Goal: Check status: Check status

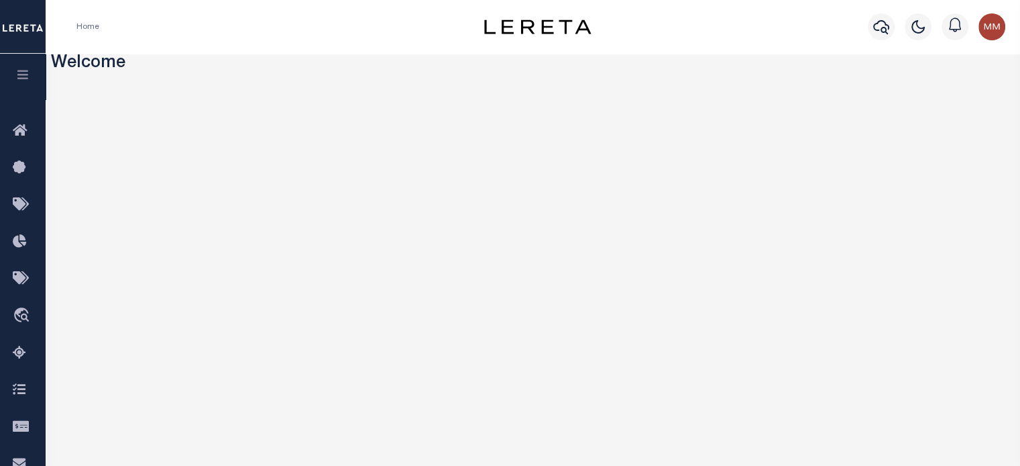
click at [21, 70] on icon "button" at bounding box center [22, 74] width 15 height 12
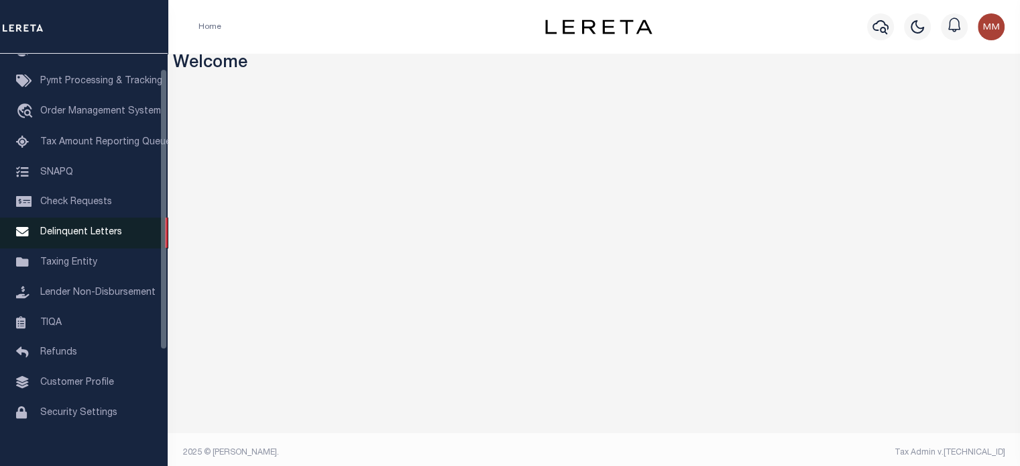
scroll to position [191, 0]
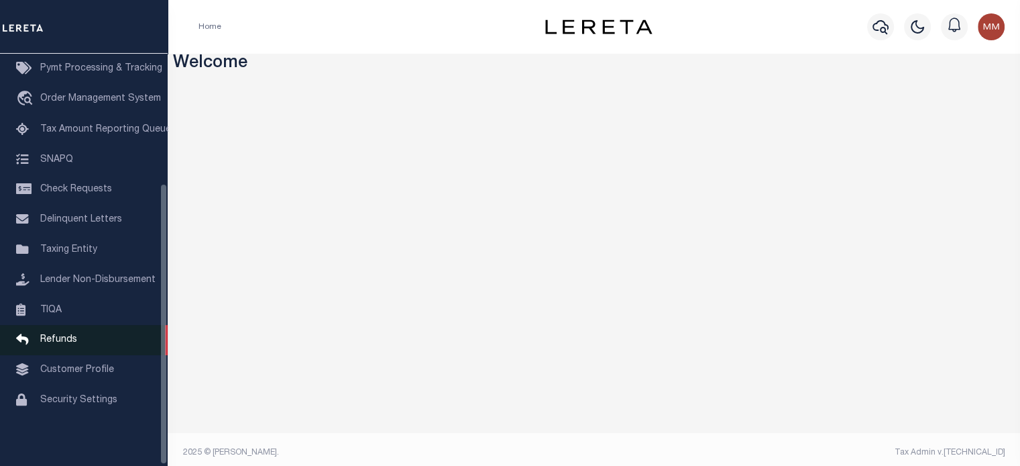
click at [66, 339] on span "Refunds" at bounding box center [58, 339] width 37 height 9
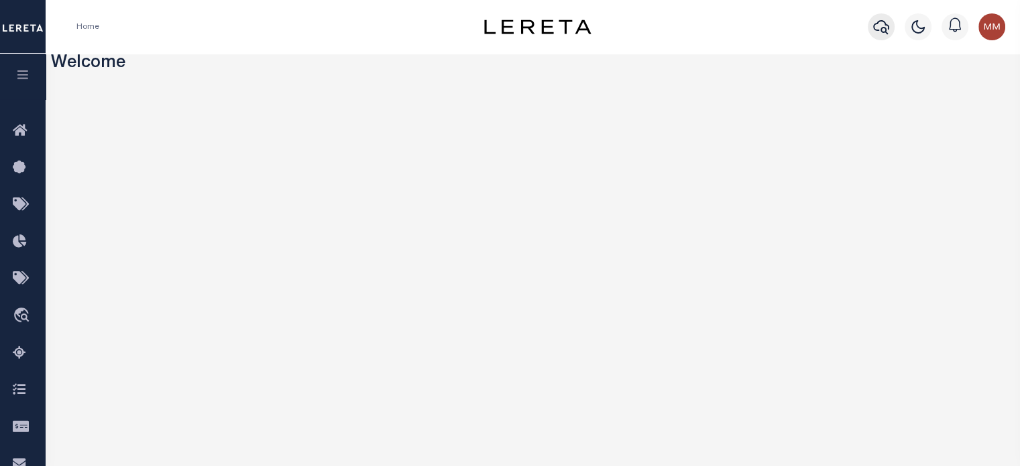
click at [765, 22] on icon "button" at bounding box center [881, 27] width 16 height 16
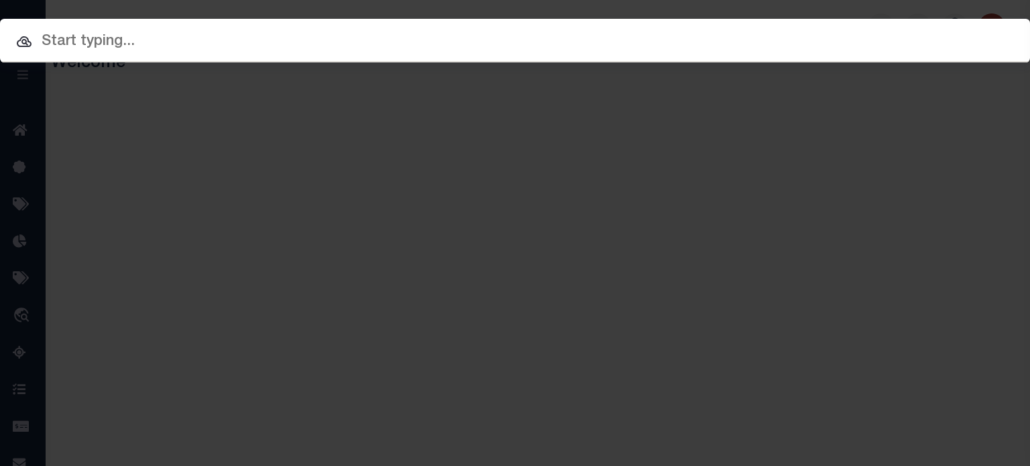
click at [211, 28] on div at bounding box center [515, 40] width 1030 height 43
click at [205, 43] on input "text" at bounding box center [515, 41] width 1030 height 23
paste input "8001023150."
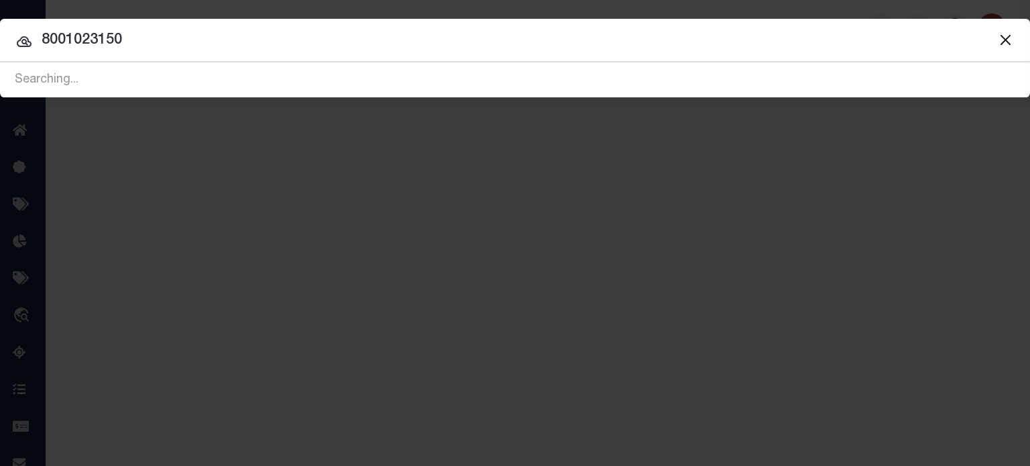
type input "8001023150"
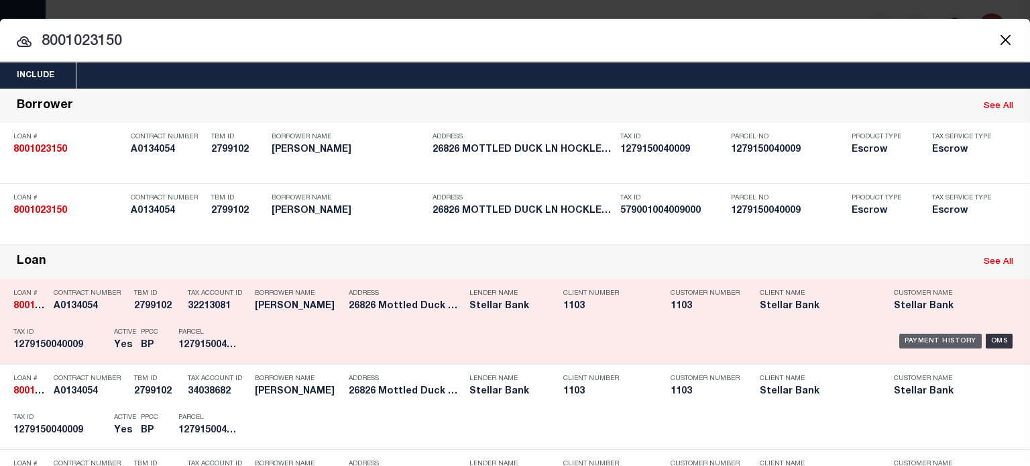
click at [765, 341] on div "Payment History" at bounding box center [941, 340] width 83 height 15
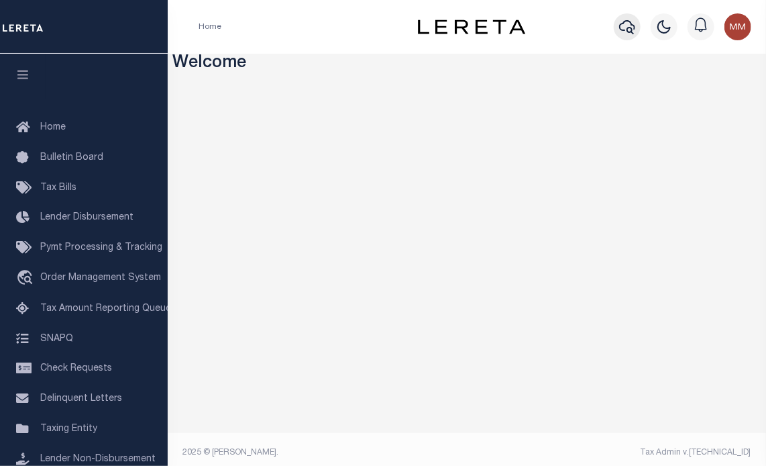
click at [629, 23] on icon "button" at bounding box center [627, 27] width 16 height 16
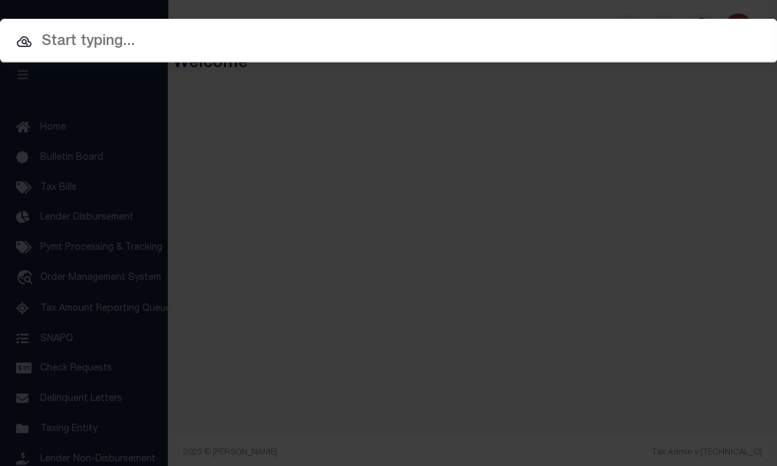
click at [227, 38] on input "text" at bounding box center [388, 41] width 777 height 23
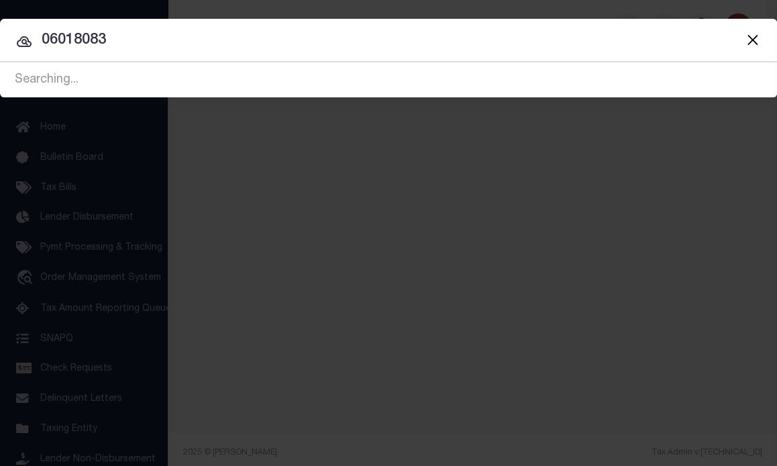
type input "06018083"
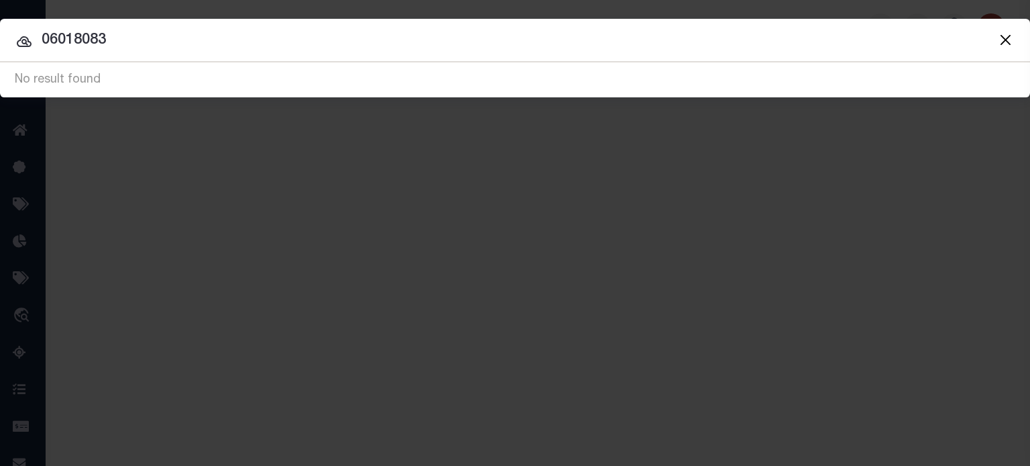
drag, startPoint x: 1006, startPoint y: 42, endPoint x: 979, endPoint y: 44, distance: 26.3
click at [765, 42] on button "Close" at bounding box center [1005, 39] width 17 height 17
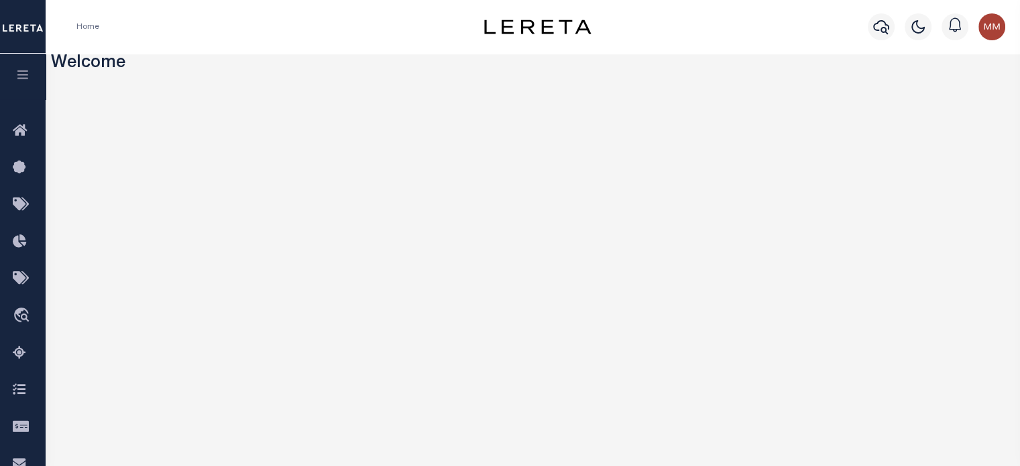
drag, startPoint x: 17, startPoint y: 67, endPoint x: 18, endPoint y: 75, distance: 8.1
click at [18, 67] on button "button" at bounding box center [23, 77] width 46 height 46
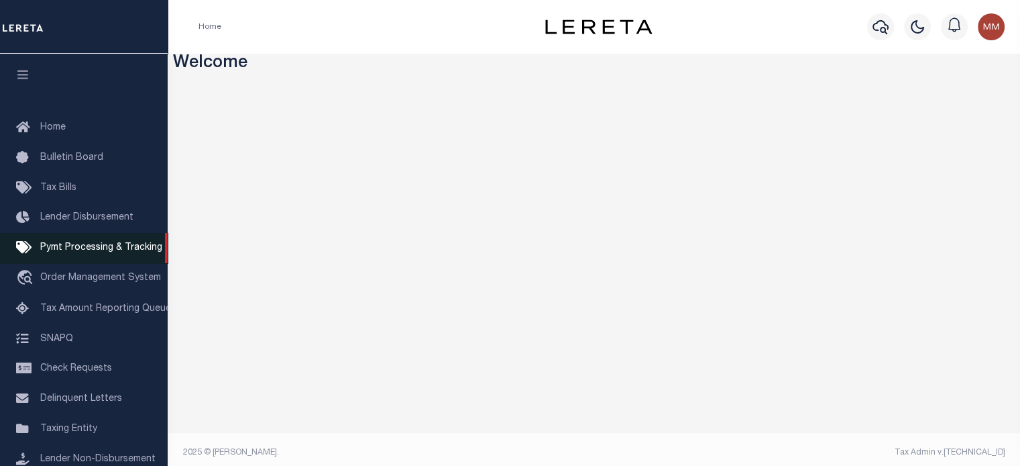
click at [86, 246] on span "Pymt Processing & Tracking" at bounding box center [101, 247] width 122 height 9
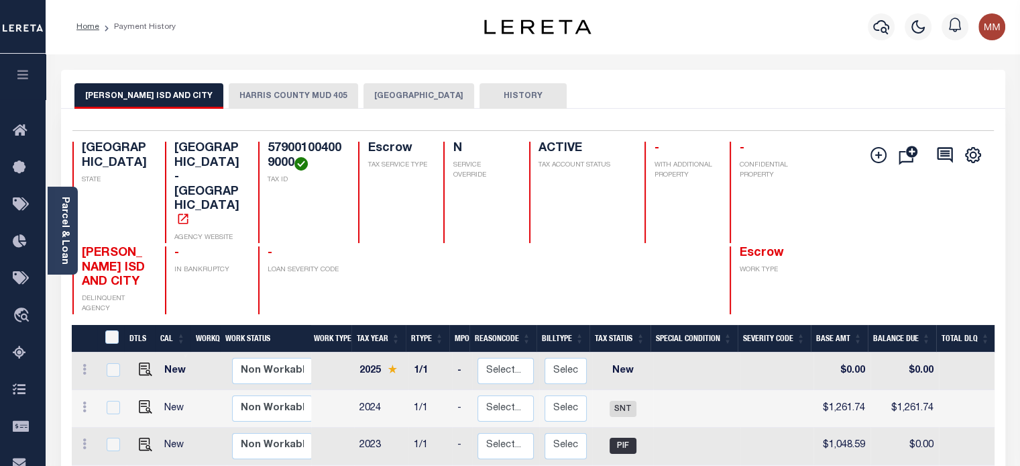
click at [264, 89] on button "HARRIS COUNTY MUD 405" at bounding box center [293, 95] width 129 height 25
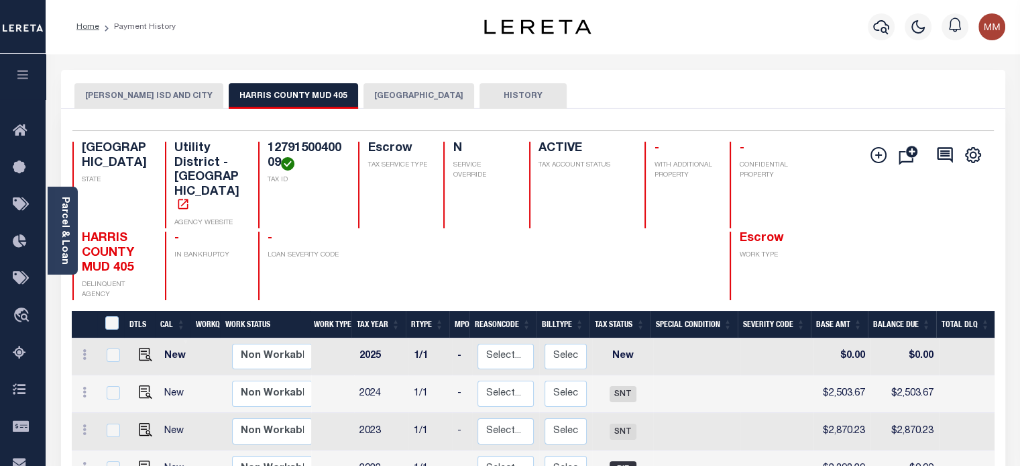
click at [370, 95] on button "[GEOGRAPHIC_DATA]" at bounding box center [419, 95] width 111 height 25
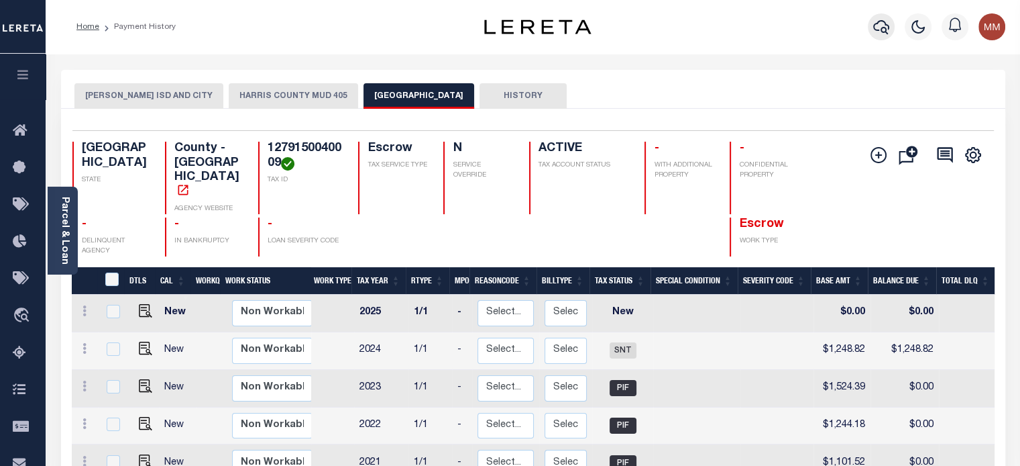
click at [874, 27] on icon "button" at bounding box center [881, 27] width 16 height 14
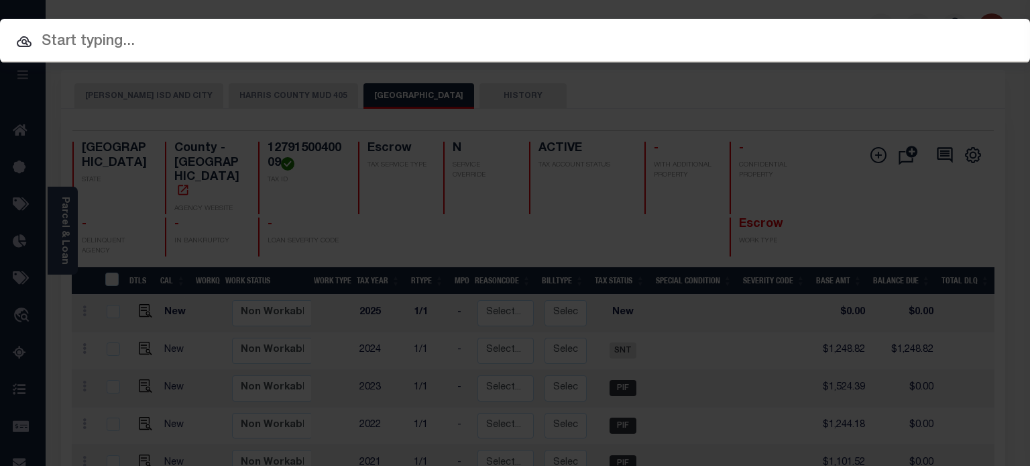
click at [193, 36] on input "text" at bounding box center [515, 41] width 1030 height 23
paste input "1279150040009"
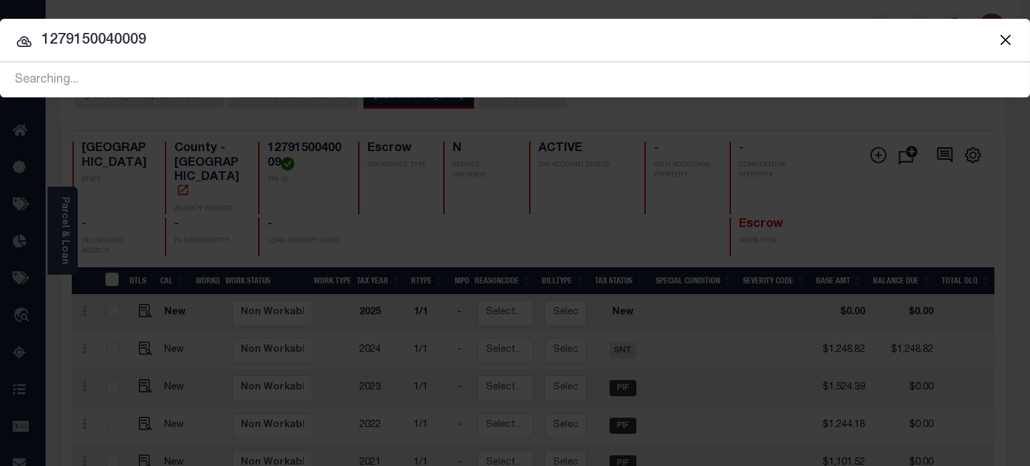
type input "1279150040009"
click at [169, 40] on input "1279150040009" at bounding box center [515, 40] width 1030 height 23
drag, startPoint x: -75, startPoint y: 39, endPoint x: -280, endPoint y: 6, distance: 207.9
click at [0, 6] on html "Home Payment History Profile Sign out" at bounding box center [515, 420] width 1030 height 841
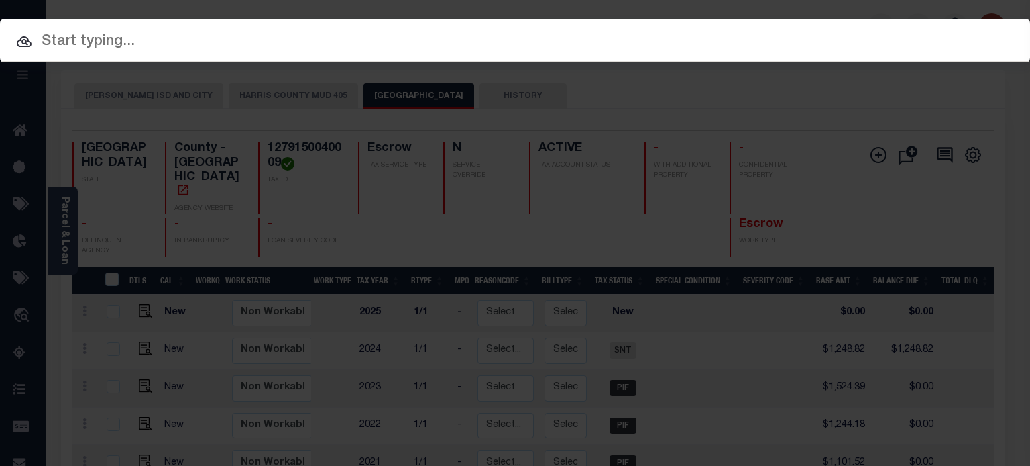
paste input "8001023150"
type input "8001023150"
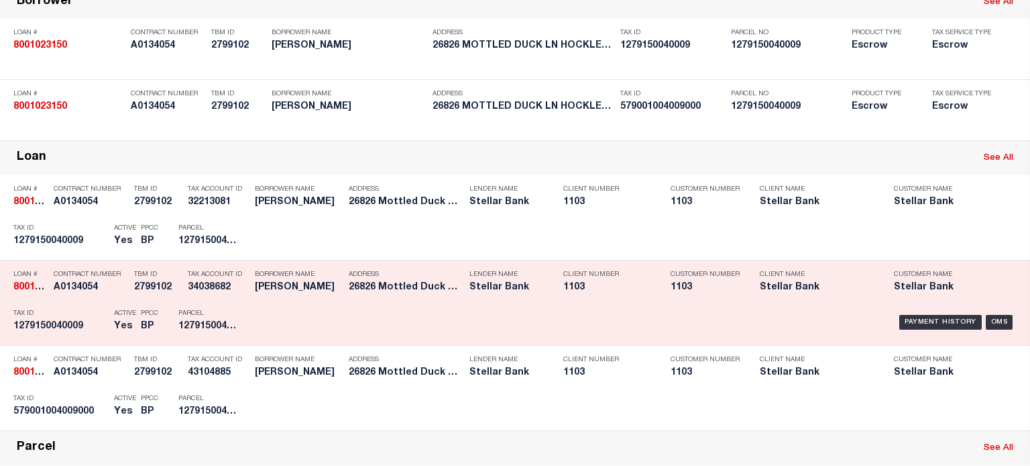
scroll to position [134, 0]
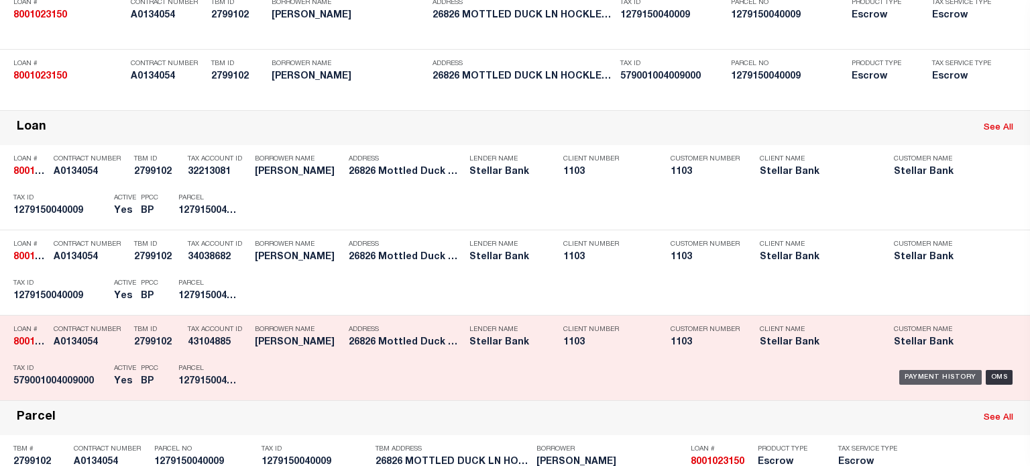
click at [937, 378] on div "Payment History" at bounding box center [941, 377] width 83 height 15
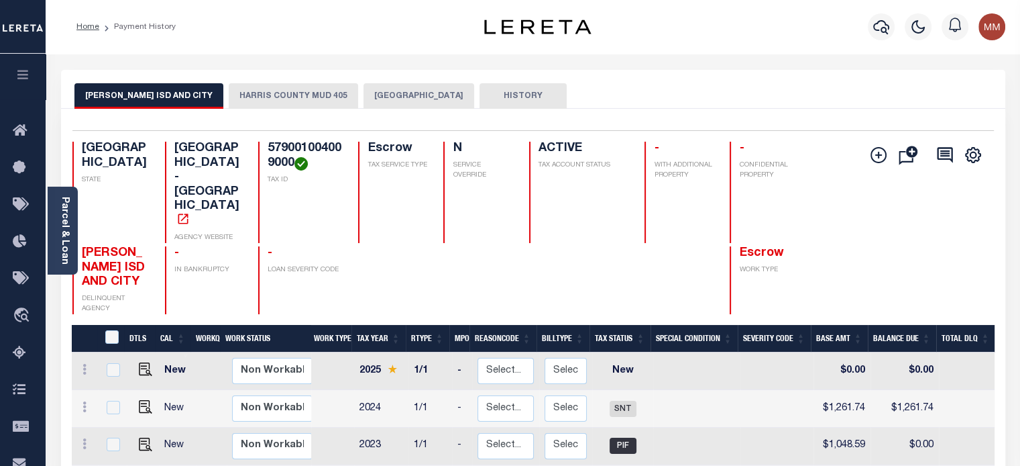
click at [231, 97] on button "HARRIS COUNTY MUD 405" at bounding box center [293, 95] width 129 height 25
